Goal: Task Accomplishment & Management: Manage account settings

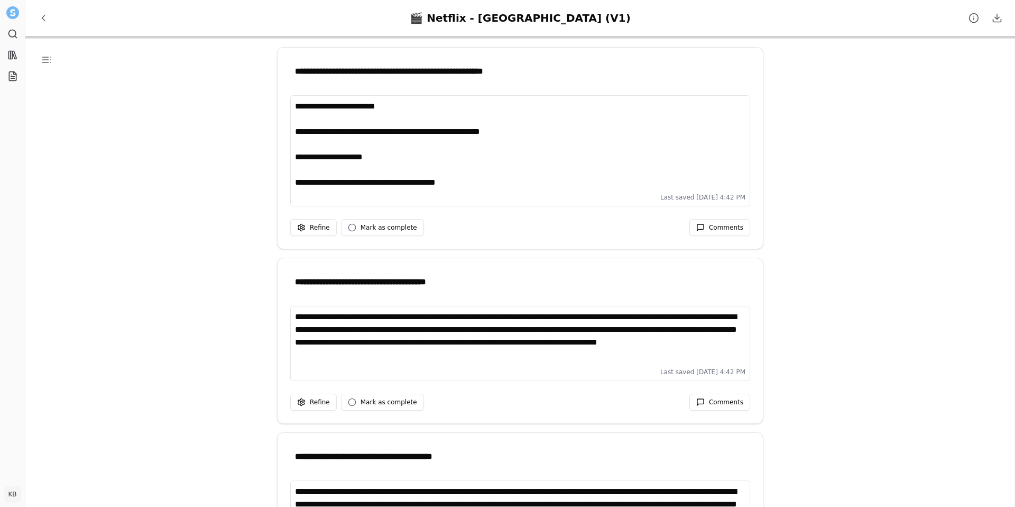
click at [556, 21] on div "🎬 Netflix - [GEOGRAPHIC_DATA] (V1)" at bounding box center [520, 18] width 221 height 15
click at [10, 72] on icon at bounding box center [12, 76] width 7 height 9
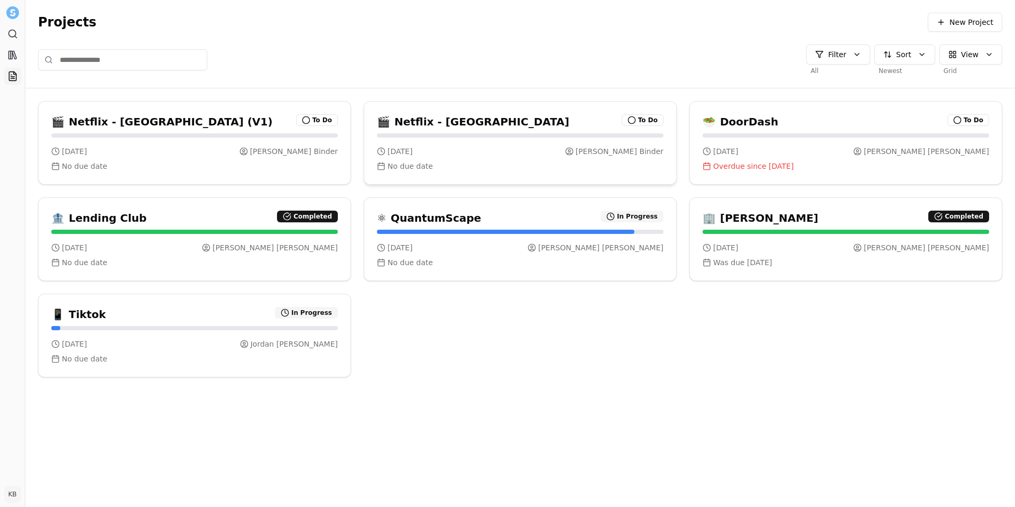
click at [557, 152] on div "[DATE] [PERSON_NAME]" at bounding box center [520, 151] width 287 height 11
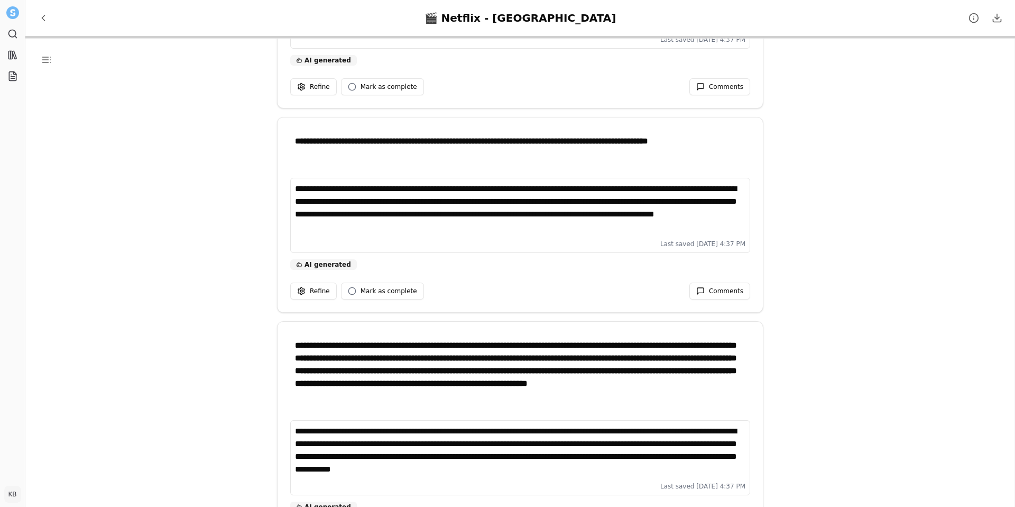
scroll to position [14522, 0]
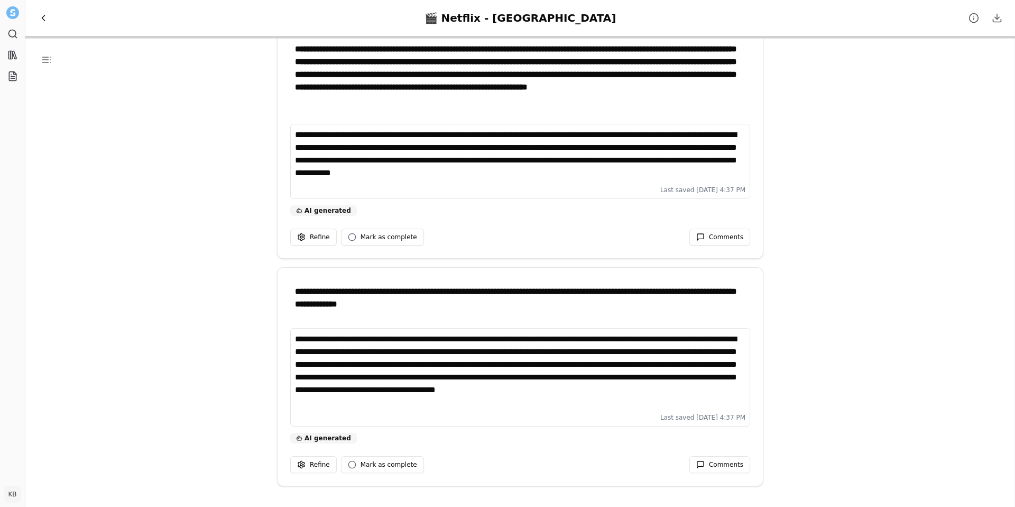
click at [41, 22] on span "Back to Projects" at bounding box center [43, 18] width 11 height 11
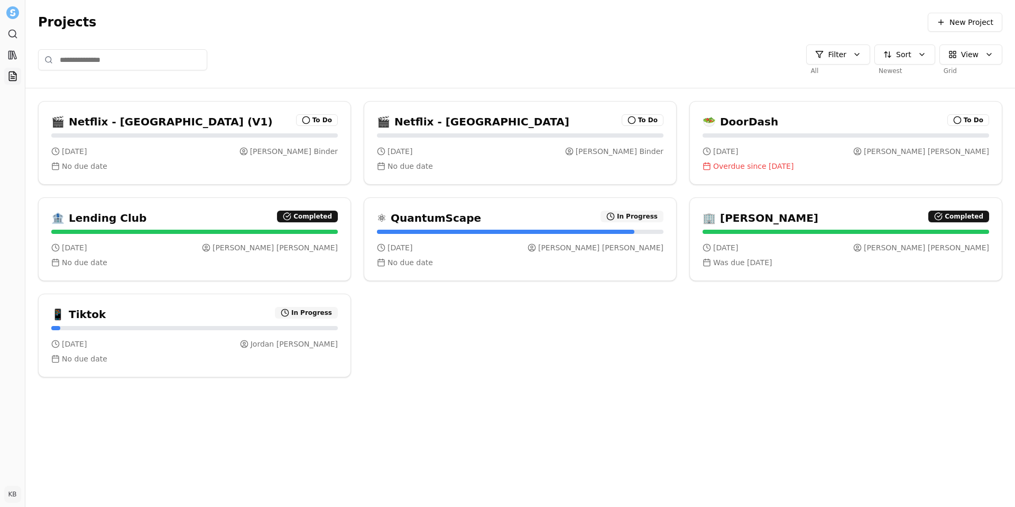
click at [615, 354] on div "🎬 Netflix - [GEOGRAPHIC_DATA] (V1) To Do [DATE] [PERSON_NAME] No due date 🎬 Net…" at bounding box center [520, 243] width 965 height 285
click at [358, 51] on div "Filter All Sort Newest View Grid" at bounding box center [520, 59] width 965 height 31
click at [446, 124] on h3 "Netflix - [GEOGRAPHIC_DATA]" at bounding box center [482, 121] width 175 height 15
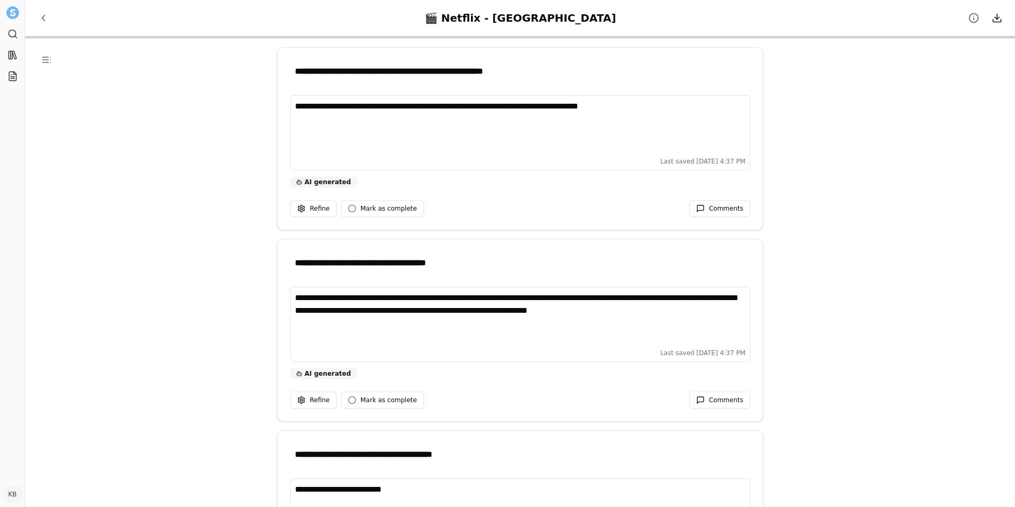
click at [998, 23] on html "**********" at bounding box center [507, 253] width 1015 height 507
click at [986, 40] on div "Microsoft Excel Document (.xlsx)" at bounding box center [946, 40] width 132 height 17
